Goal: Information Seeking & Learning: Learn about a topic

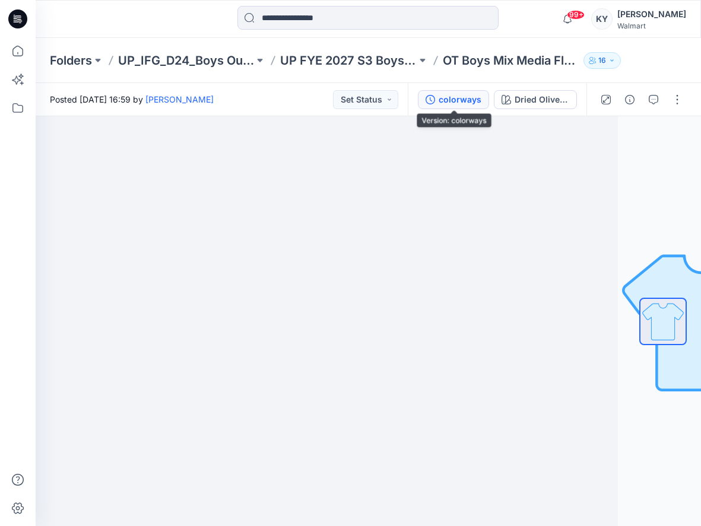
click at [446, 103] on div "colorways" at bounding box center [460, 99] width 43 height 13
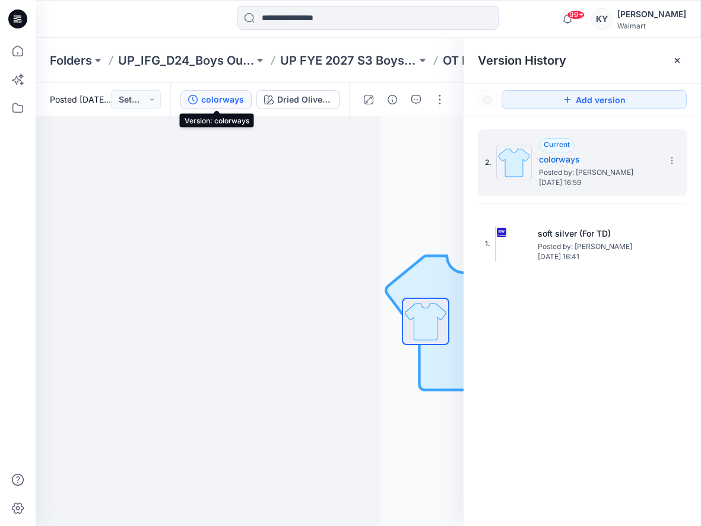
click at [217, 97] on div "colorways" at bounding box center [222, 99] width 43 height 13
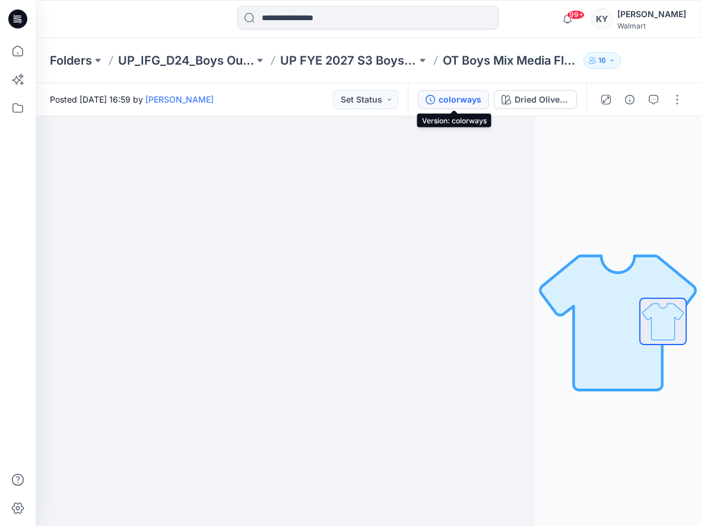
click at [458, 104] on div "colorways" at bounding box center [460, 99] width 43 height 13
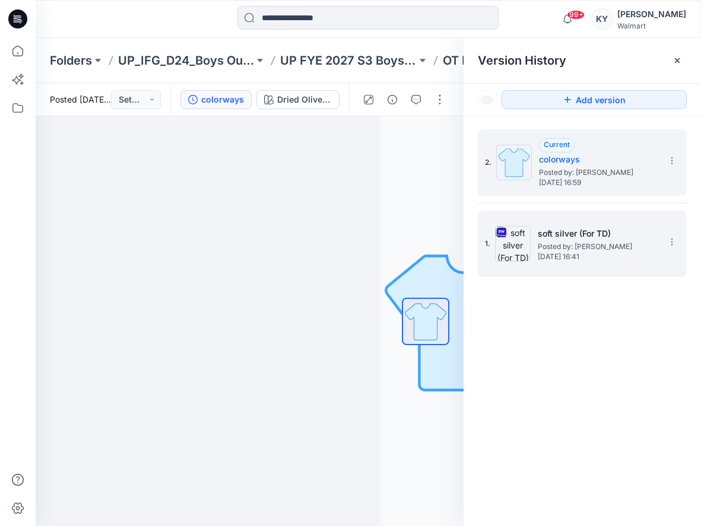
click at [565, 249] on span "Posted by: [PERSON_NAME]" at bounding box center [597, 247] width 119 height 12
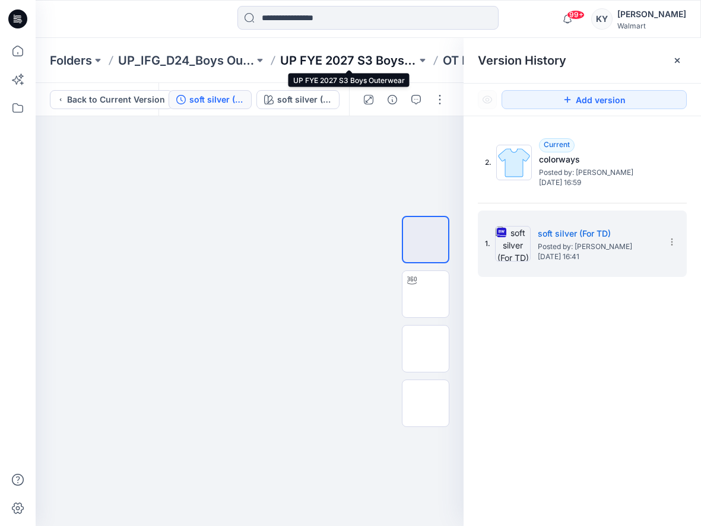
click at [333, 64] on p "UP FYE 2027 S3 Boys Outerwear" at bounding box center [348, 60] width 136 height 17
